Goal: Information Seeking & Learning: Learn about a topic

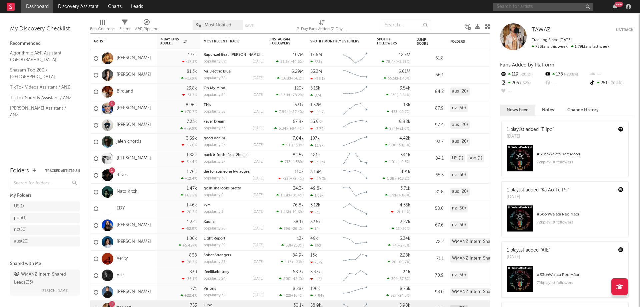
click at [550, 7] on input "text" at bounding box center [544, 7] width 100 height 8
type input "wilsn"
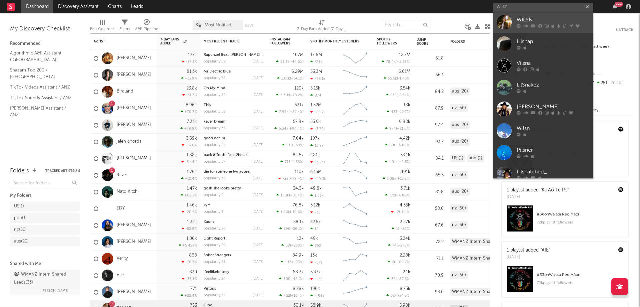
click at [526, 19] on div "WILSN" at bounding box center [553, 20] width 73 height 8
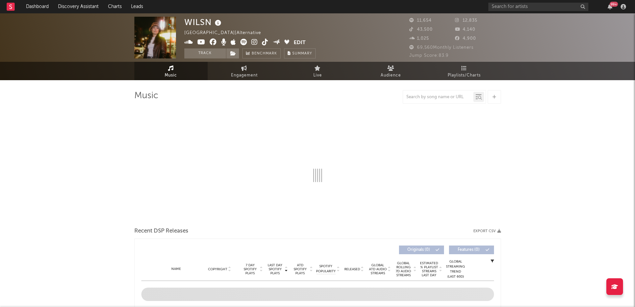
select select "6m"
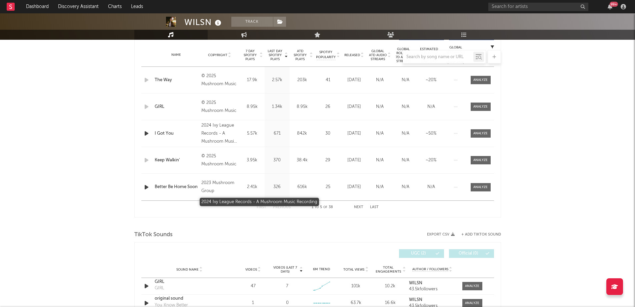
scroll to position [267, 0]
drag, startPoint x: 68, startPoint y: 243, endPoint x: 118, endPoint y: 198, distance: 67.5
click at [68, 243] on div "WILSN Track [GEOGRAPHIC_DATA] | Alternative Edit Track Benchmark Summary 11,654…" at bounding box center [317, 225] width 635 height 958
click at [146, 132] on icon "button" at bounding box center [146, 133] width 7 height 8
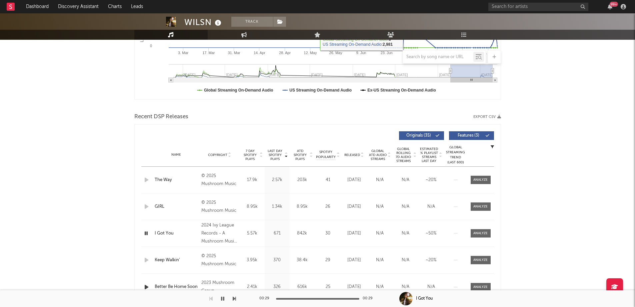
scroll to position [0, 0]
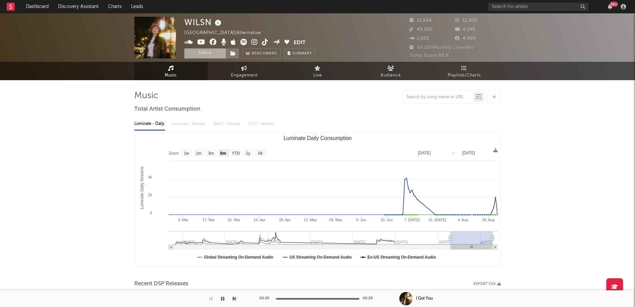
click at [217, 54] on button "Track" at bounding box center [205, 53] width 42 height 10
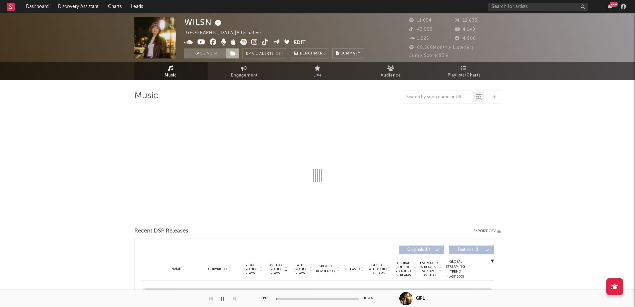
click at [232, 55] on icon at bounding box center [233, 53] width 6 height 5
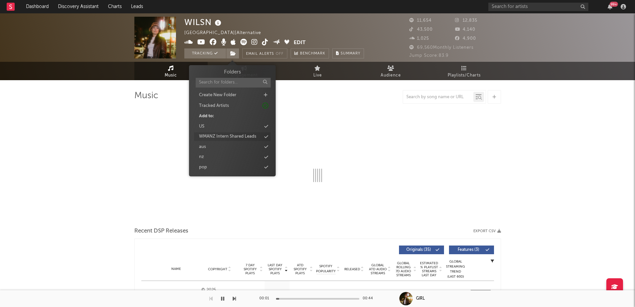
select select "6m"
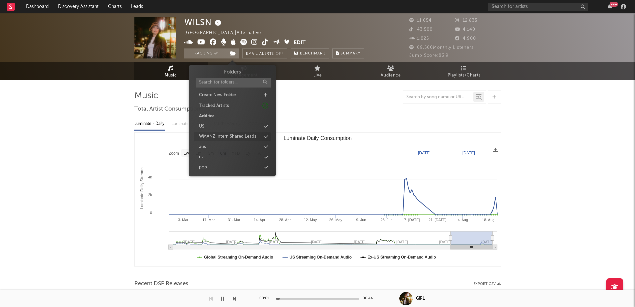
click at [220, 135] on div "WMANZ Intern Shared Leads" at bounding box center [227, 136] width 57 height 7
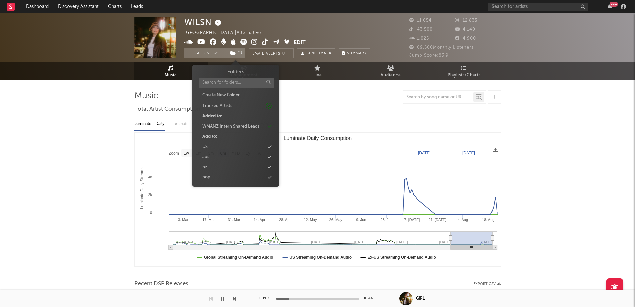
click at [224, 297] on icon "button" at bounding box center [222, 298] width 3 height 5
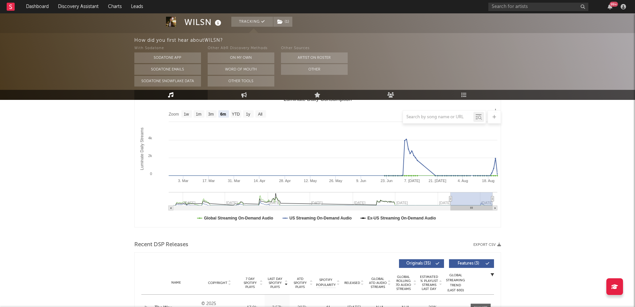
scroll to position [67, 0]
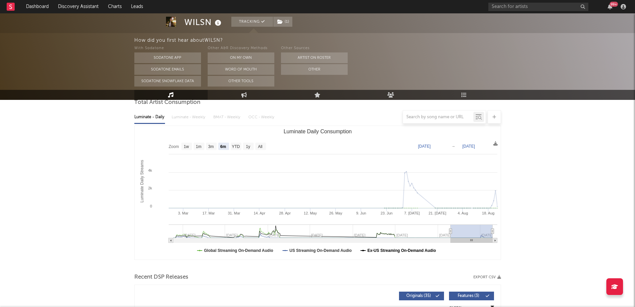
click at [374, 253] on text "Ex-US Streaming On-Demand Audio" at bounding box center [402, 250] width 69 height 5
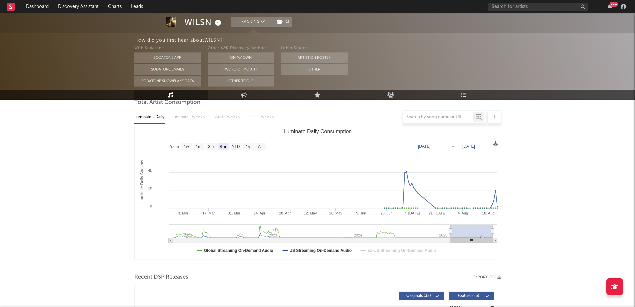
click at [374, 253] on text "Ex-US Streaming On-Demand Audio" at bounding box center [402, 250] width 69 height 5
click at [300, 253] on text "US Streaming On-Demand Audio" at bounding box center [321, 250] width 62 height 5
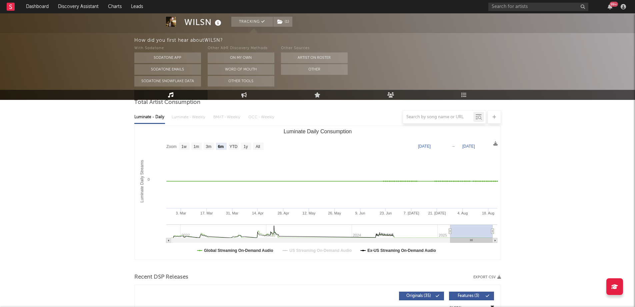
click at [296, 252] on text "US Streaming On-Demand Audio" at bounding box center [321, 250] width 62 height 5
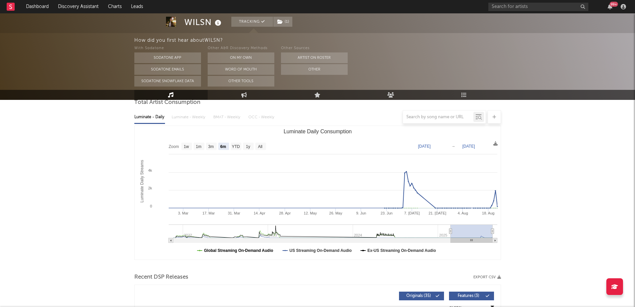
click at [240, 251] on text "Global Streaming On-Demand Audio" at bounding box center [238, 250] width 69 height 5
click at [415, 252] on text "Ex-US Streaming On-Demand Audio" at bounding box center [402, 250] width 69 height 5
click at [414, 252] on text "Ex-US Streaming On-Demand Audio" at bounding box center [402, 250] width 69 height 5
click at [189, 148] on text "1w" at bounding box center [186, 146] width 5 height 5
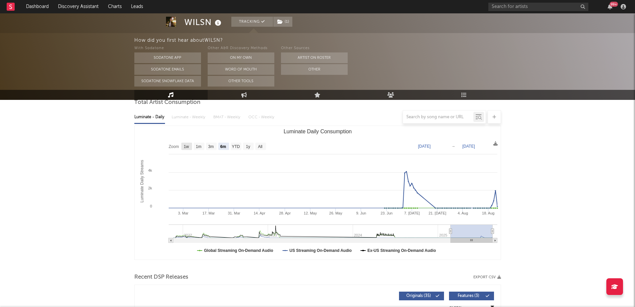
select select "1w"
type input "[DATE]"
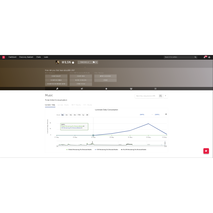
scroll to position [0, 0]
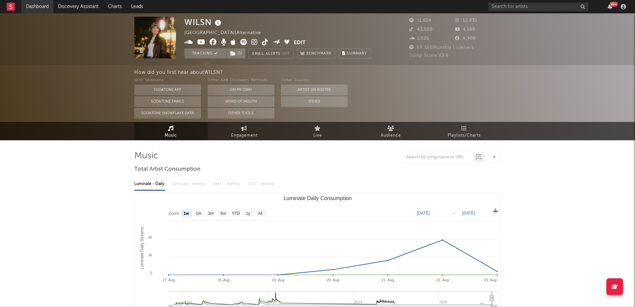
click at [34, 10] on link "Dashboard" at bounding box center [37, 6] width 32 height 13
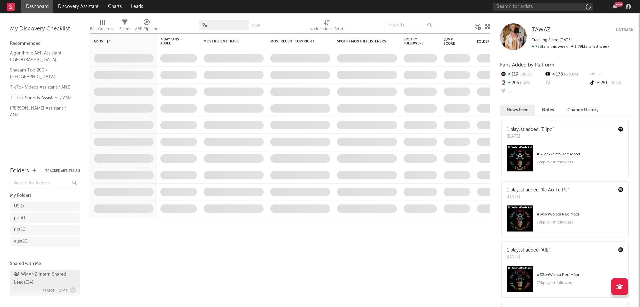
click at [38, 277] on div "WMANZ Intern Shared Leads ( 34 )" at bounding box center [44, 278] width 60 height 16
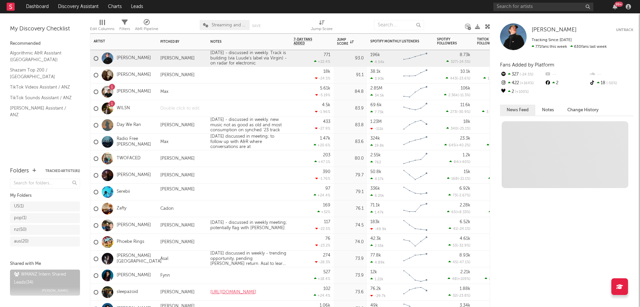
click at [177, 106] on div at bounding box center [182, 108] width 50 height 16
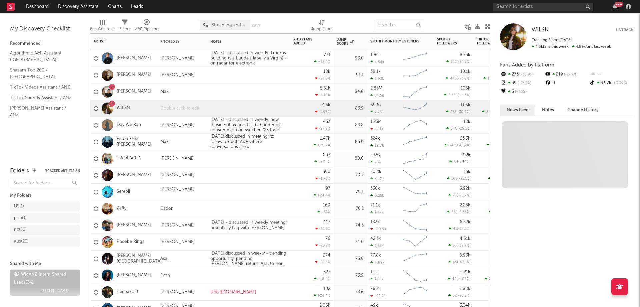
click at [177, 106] on div at bounding box center [182, 108] width 50 height 16
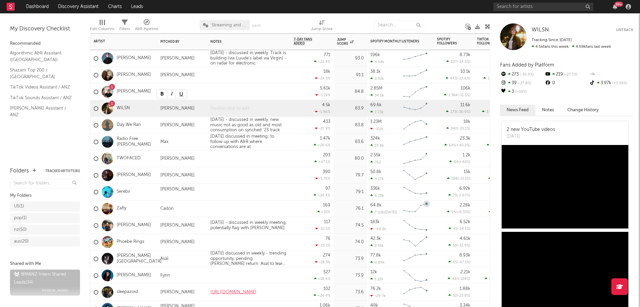
click at [242, 110] on div at bounding box center [248, 108] width 83 height 16
click at [111, 104] on div "1" at bounding box center [112, 104] width 2 height 0
click at [43, 280] on div "WMANZ Intern Shared Leads ( 34 )" at bounding box center [44, 278] width 60 height 16
